Goal: Task Accomplishment & Management: Manage account settings

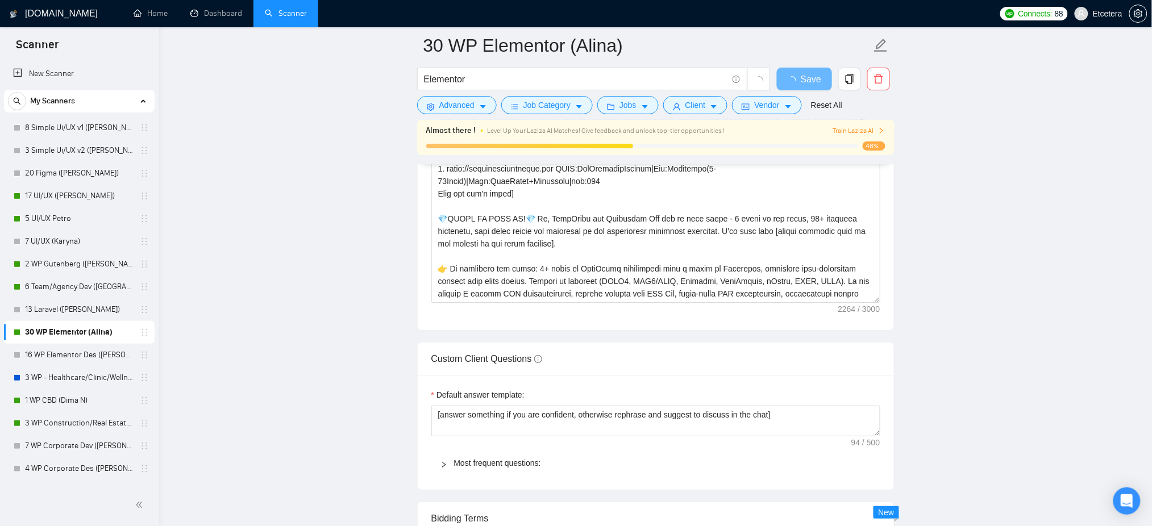
scroll to position [1364, 0]
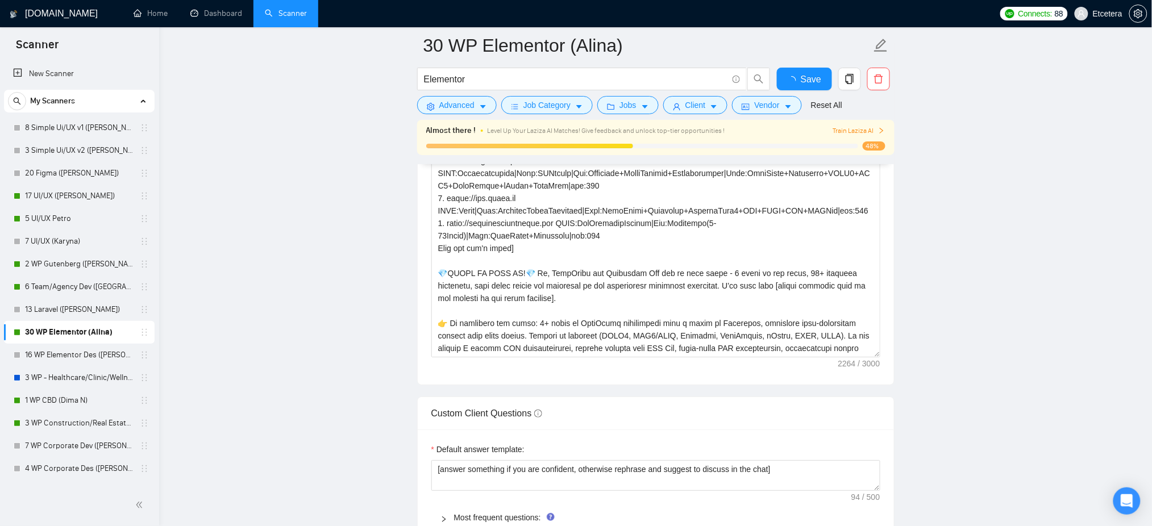
click at [231, 16] on link "Dashboard" at bounding box center [216, 14] width 52 height 10
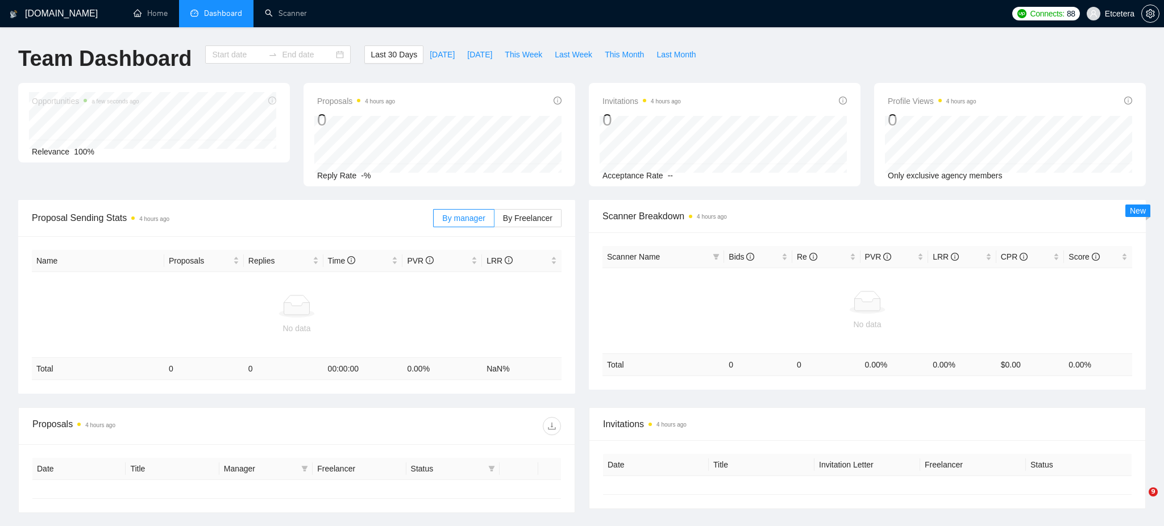
type input "[DATE]"
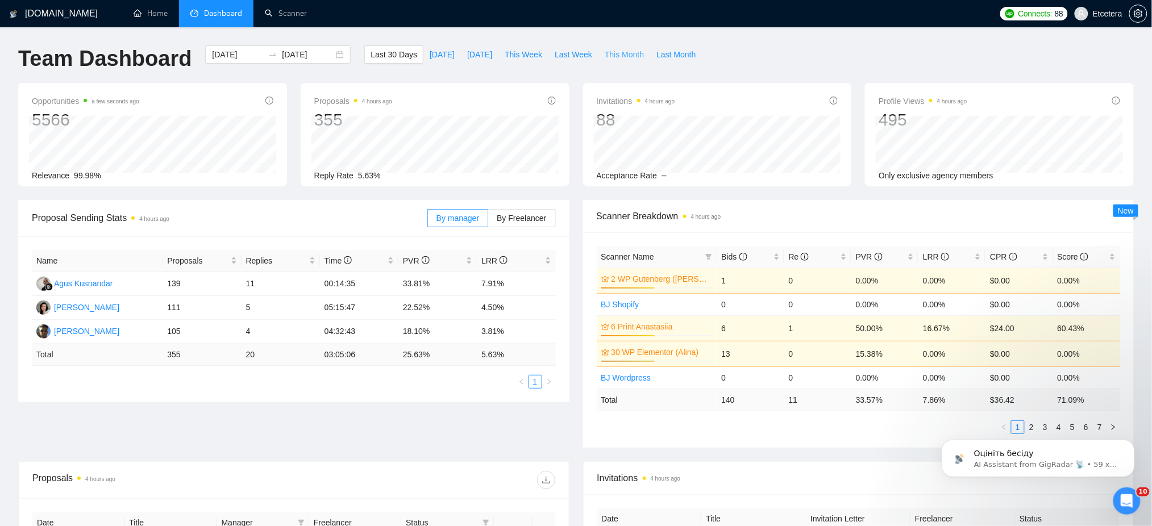
click at [610, 57] on span "This Month" at bounding box center [624, 54] width 39 height 13
type input "[DATE]"
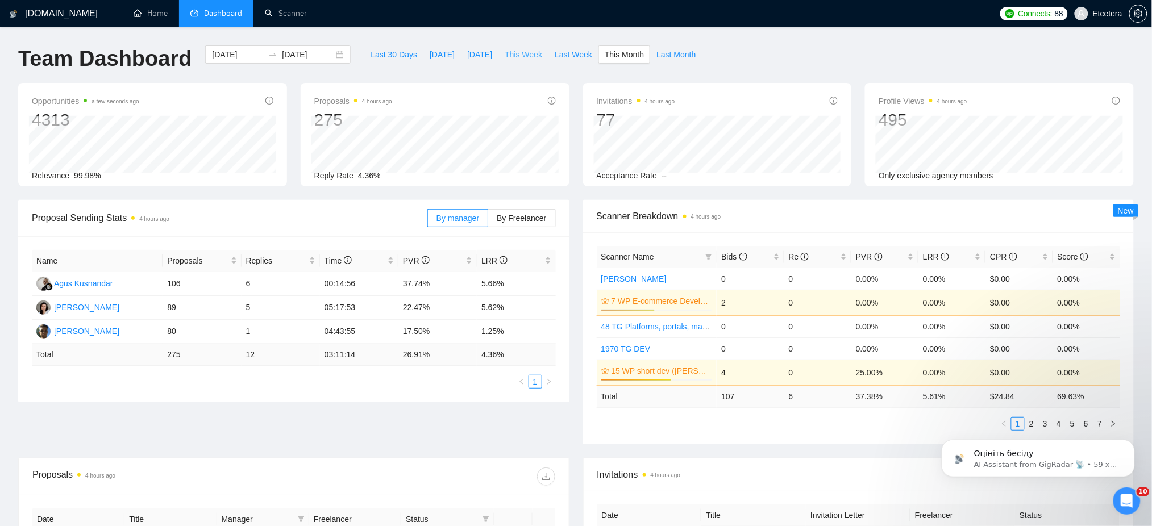
click at [519, 56] on span "This Week" at bounding box center [524, 54] width 38 height 13
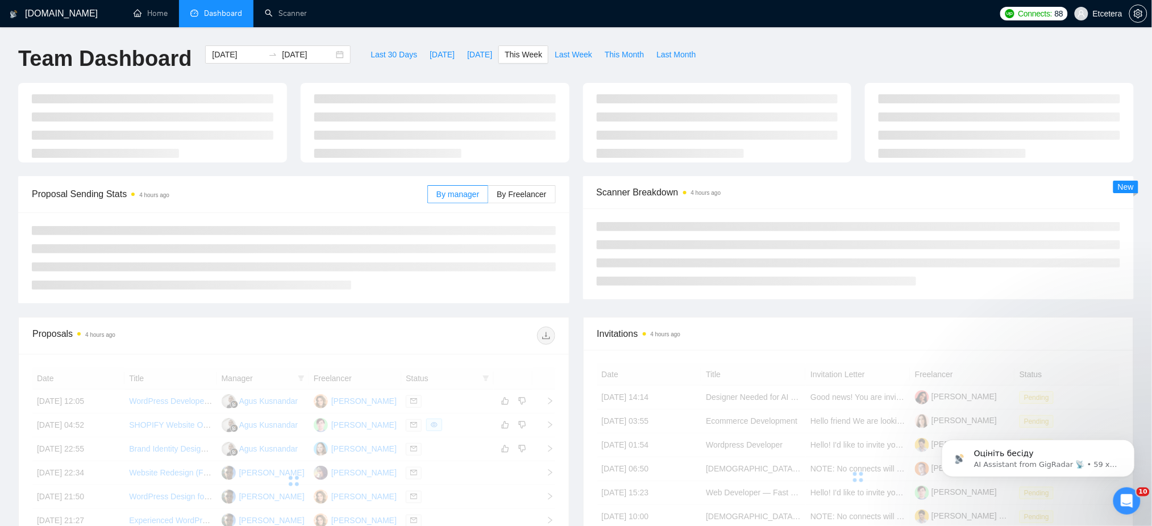
type input "2025-09-22"
type input "2025-09-28"
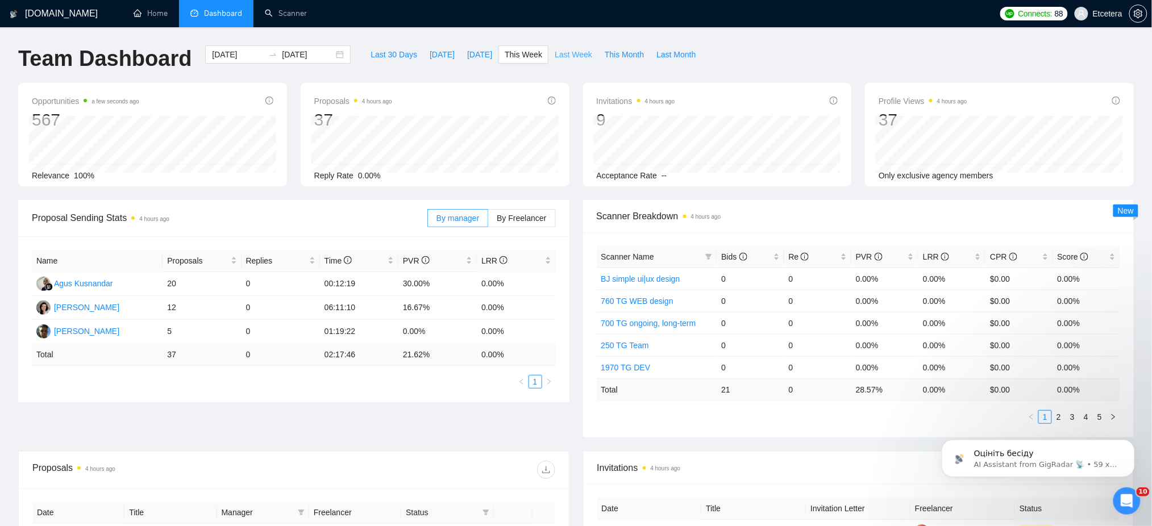
click at [569, 53] on span "Last Week" at bounding box center [574, 54] width 38 height 13
type input "2025-09-15"
type input "2025-09-21"
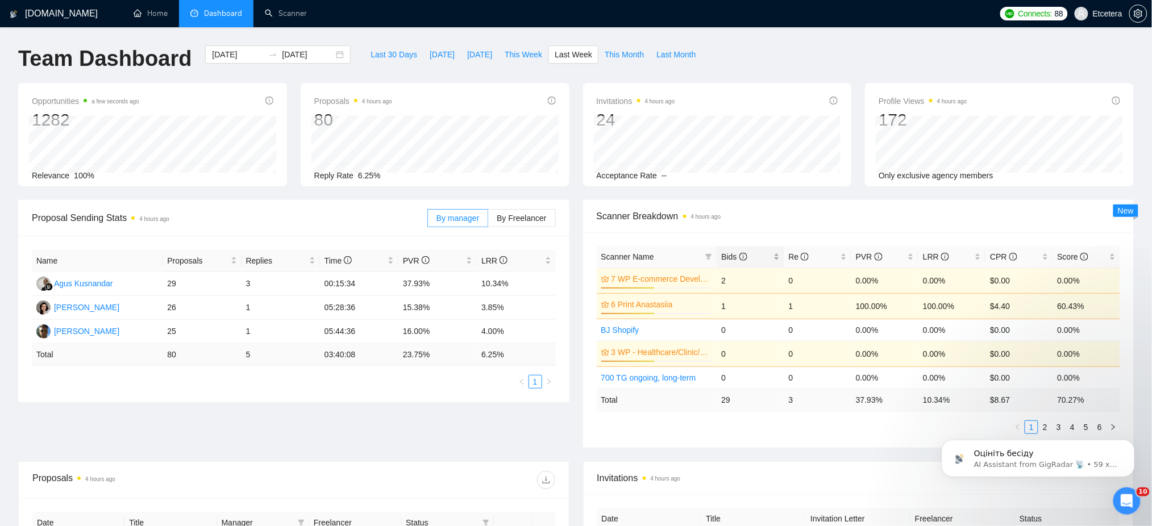
click at [778, 257] on div "Bids" at bounding box center [750, 257] width 58 height 13
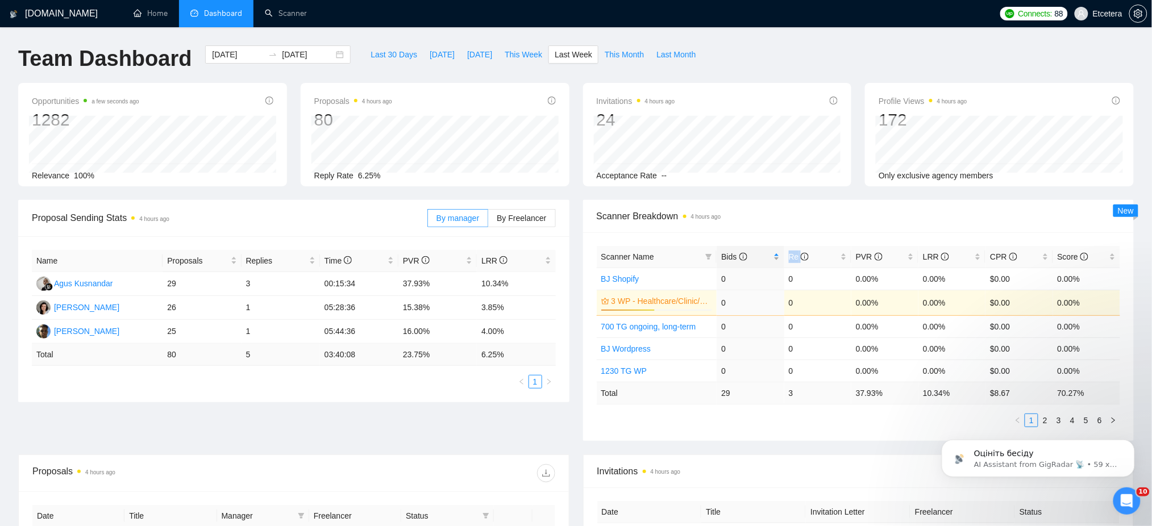
click at [779, 257] on div "Bids" at bounding box center [750, 257] width 58 height 13
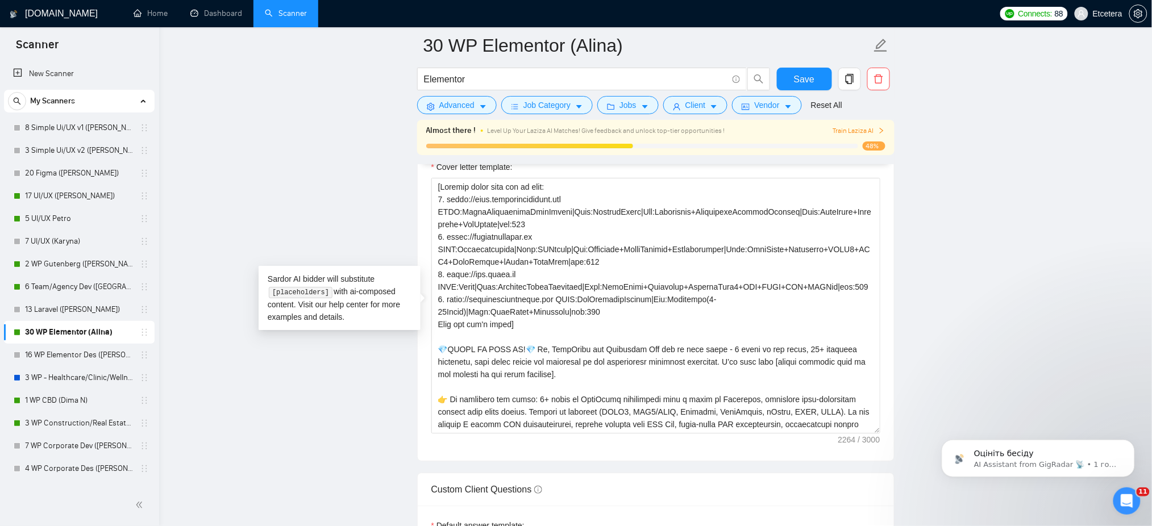
scroll to position [161, 0]
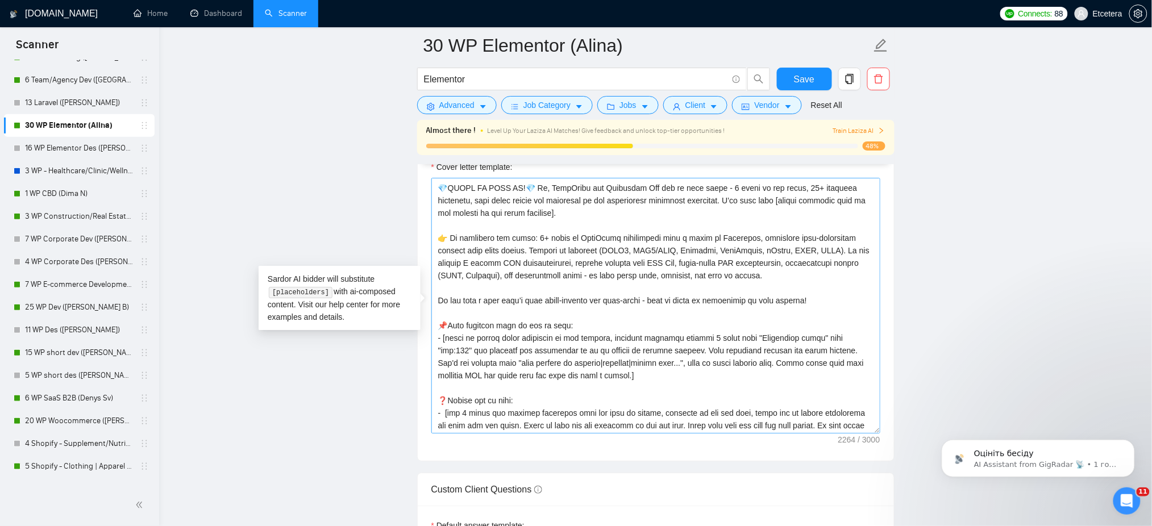
drag, startPoint x: 438, startPoint y: 200, endPoint x: 457, endPoint y: 211, distance: 22.9
click at [457, 211] on textarea "Cover letter template:" at bounding box center [655, 306] width 449 height 256
click at [589, 338] on textarea "Cover letter template:" at bounding box center [655, 306] width 449 height 256
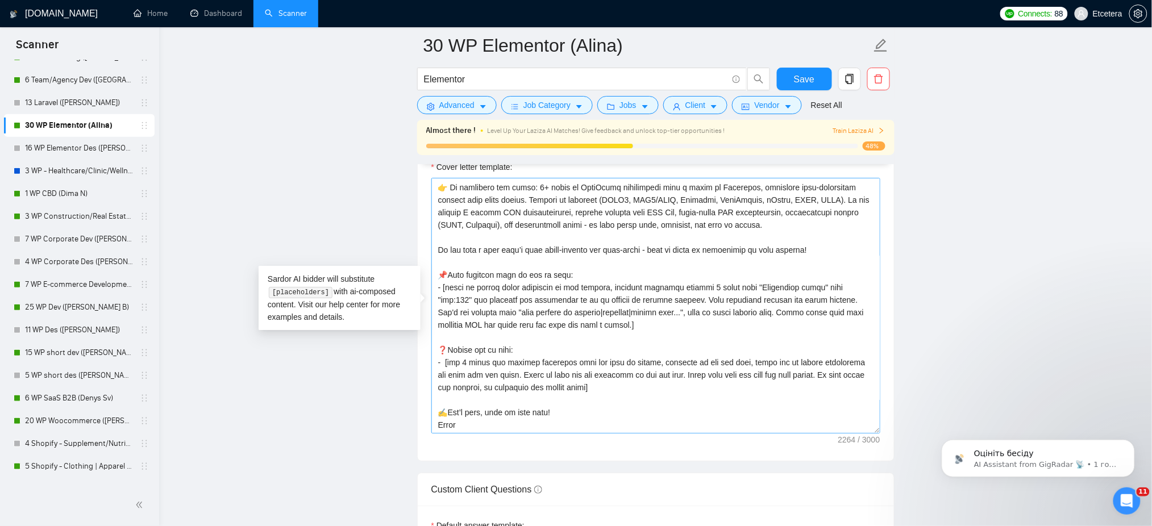
scroll to position [238, 0]
click at [465, 411] on textarea "Cover letter template:" at bounding box center [655, 306] width 449 height 256
click at [542, 301] on textarea "Cover letter template:" at bounding box center [655, 306] width 449 height 256
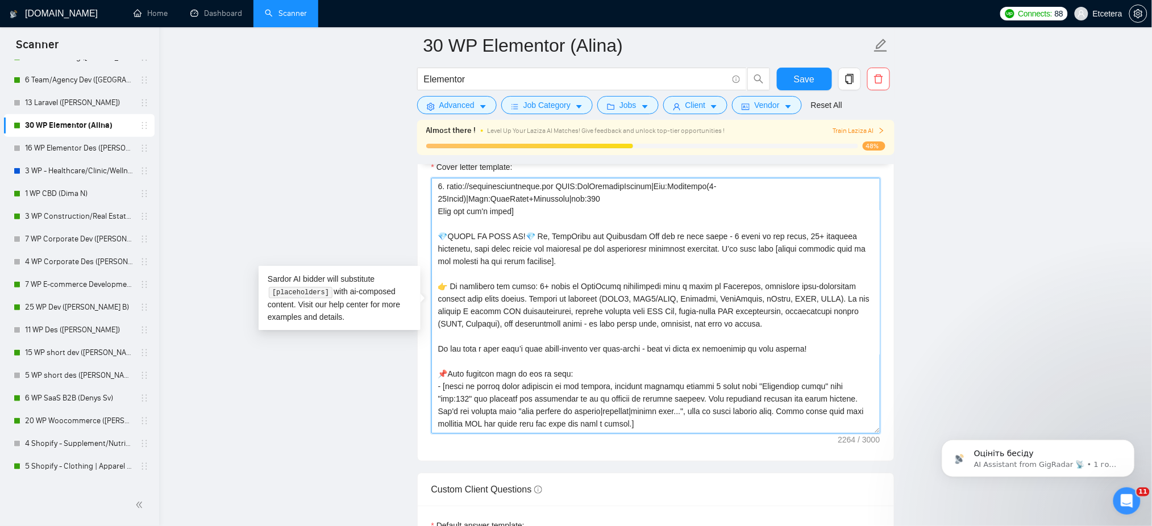
scroll to position [86, 0]
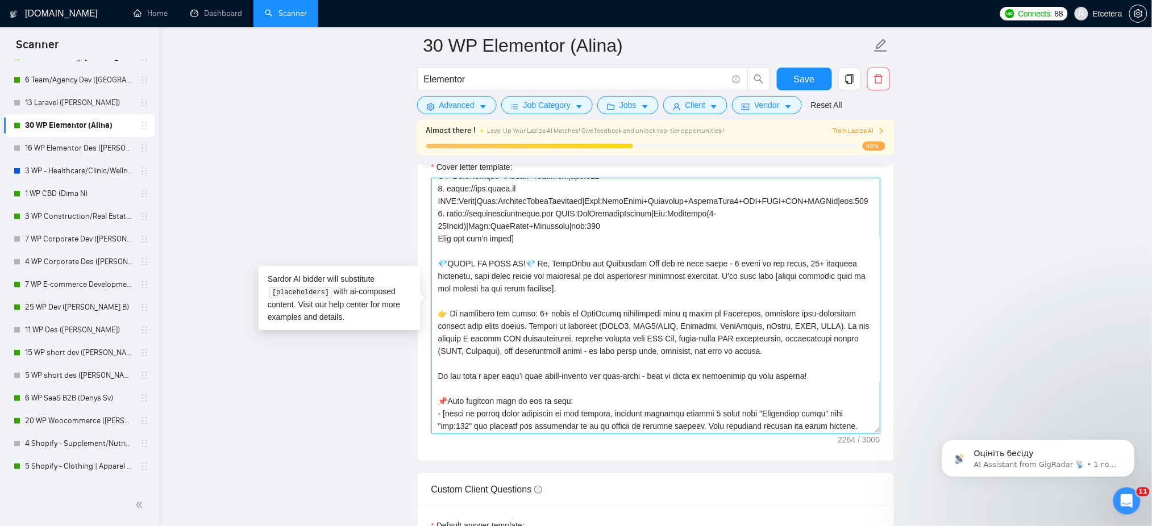
click at [586, 359] on textarea "Cover letter template:" at bounding box center [655, 306] width 449 height 256
click at [663, 357] on textarea "Cover letter template:" at bounding box center [655, 306] width 449 height 256
drag, startPoint x: 440, startPoint y: 327, endPoint x: 759, endPoint y: 364, distance: 320.9
click at [759, 364] on textarea "Cover letter template:" at bounding box center [655, 306] width 449 height 256
paste textarea ", focused on Elementor. I build clear, responsive layouts and optimize them for…"
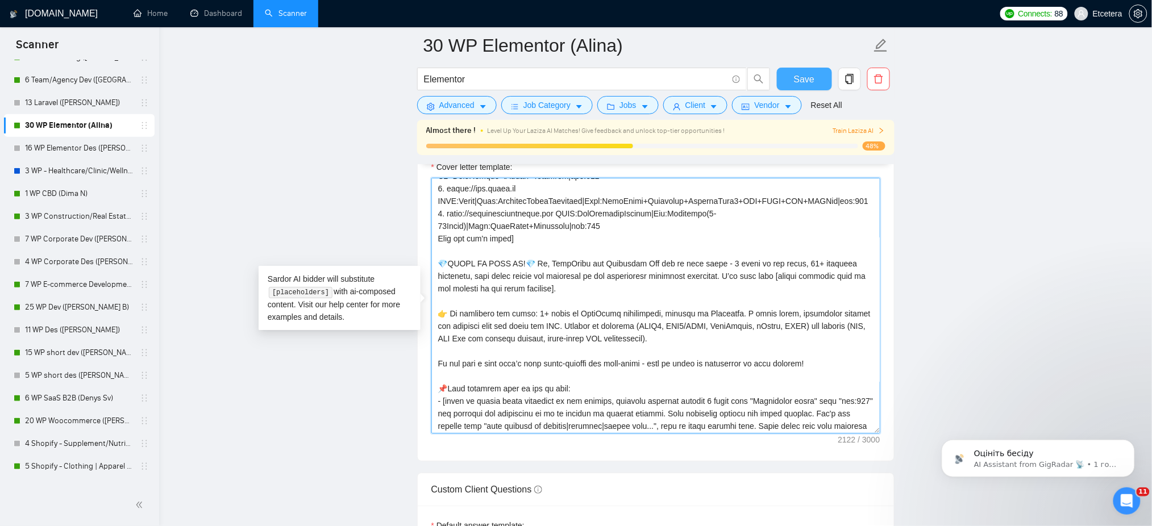
type textarea "[Loremip dolor sita con ad elit: 6. seddo://eius.temporincididunt.utl ETDO:Magn…"
click at [793, 80] on button "Save" at bounding box center [804, 79] width 55 height 23
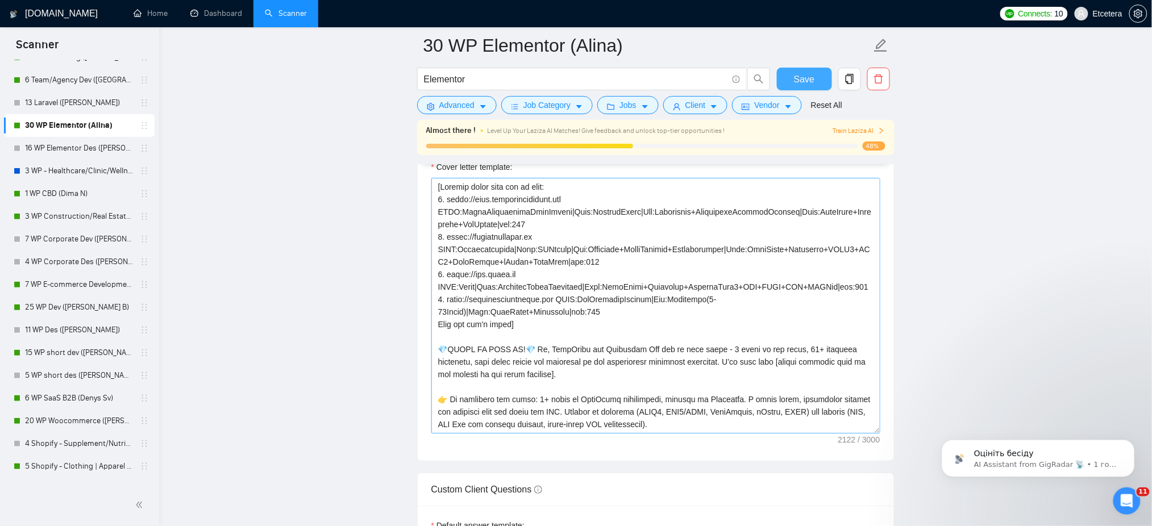
scroll to position [76, 0]
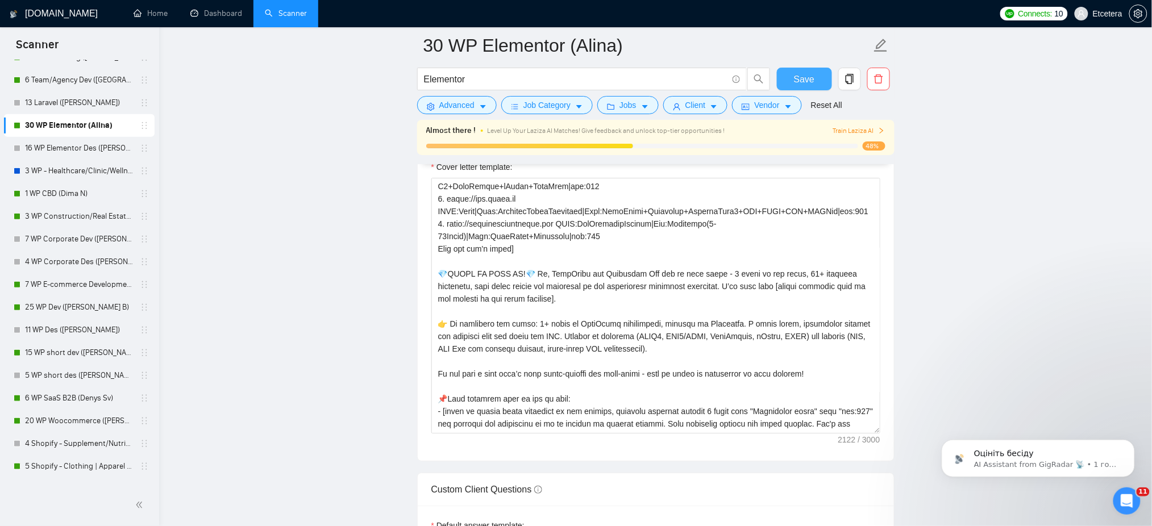
click at [810, 77] on span "Save" at bounding box center [804, 79] width 20 height 14
